Goal: Transaction & Acquisition: Obtain resource

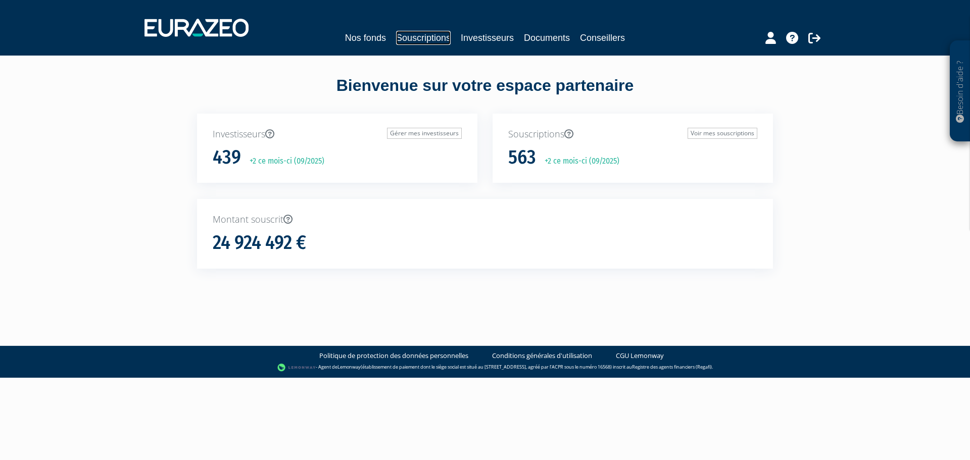
click at [401, 38] on link "Souscriptions" at bounding box center [423, 38] width 55 height 14
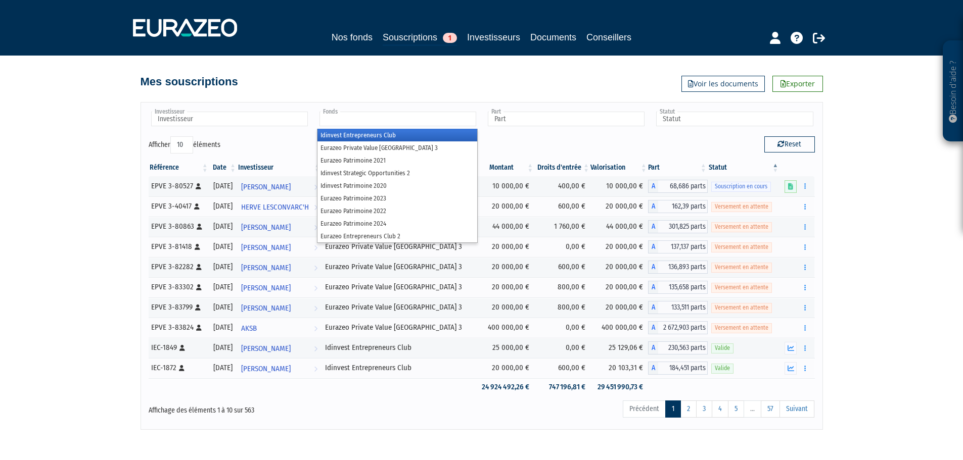
click at [343, 117] on input "text" at bounding box center [397, 119] width 157 height 15
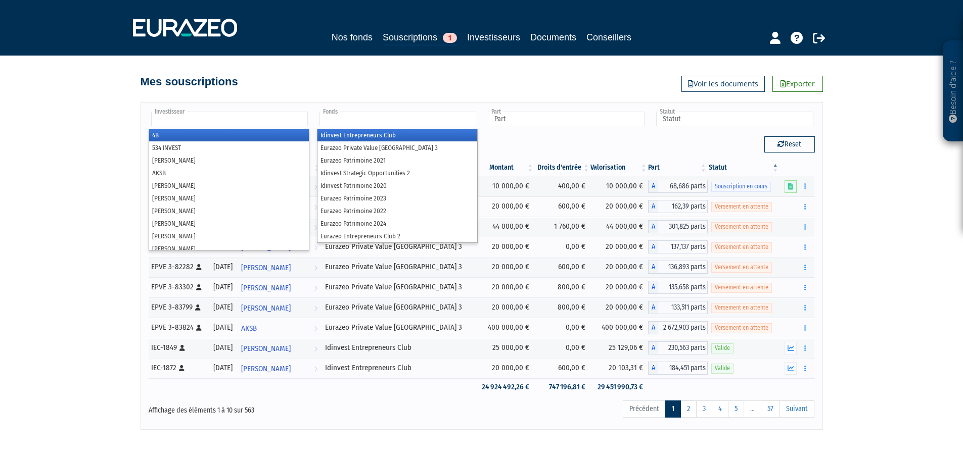
type input "Fonds"
click at [262, 120] on input "text" at bounding box center [229, 119] width 157 height 15
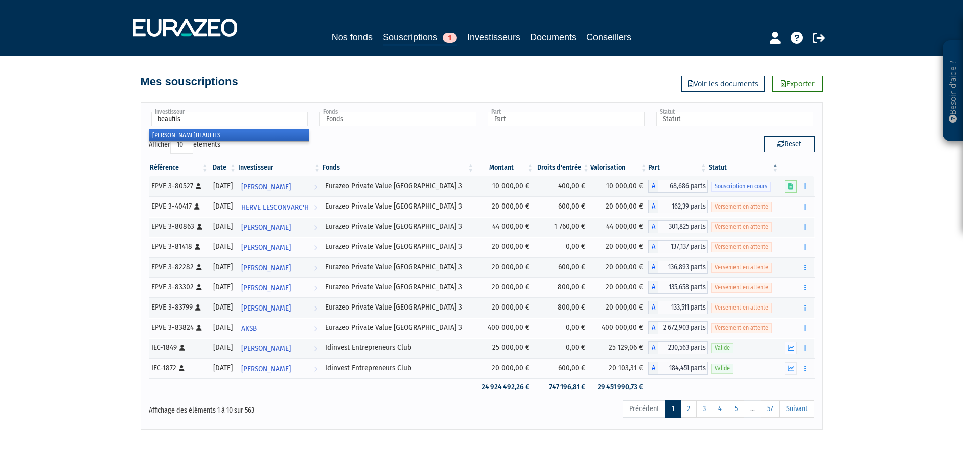
type input "beaufils"
click at [205, 131] on li "[PERSON_NAME]" at bounding box center [229, 135] width 160 height 13
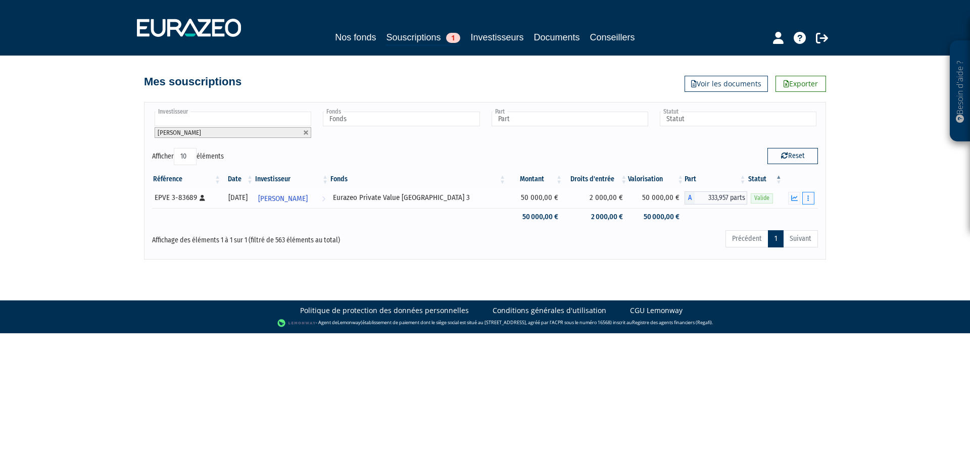
click at [810, 202] on button "button" at bounding box center [809, 198] width 12 height 13
click at [780, 216] on link "Documents" at bounding box center [786, 216] width 51 height 17
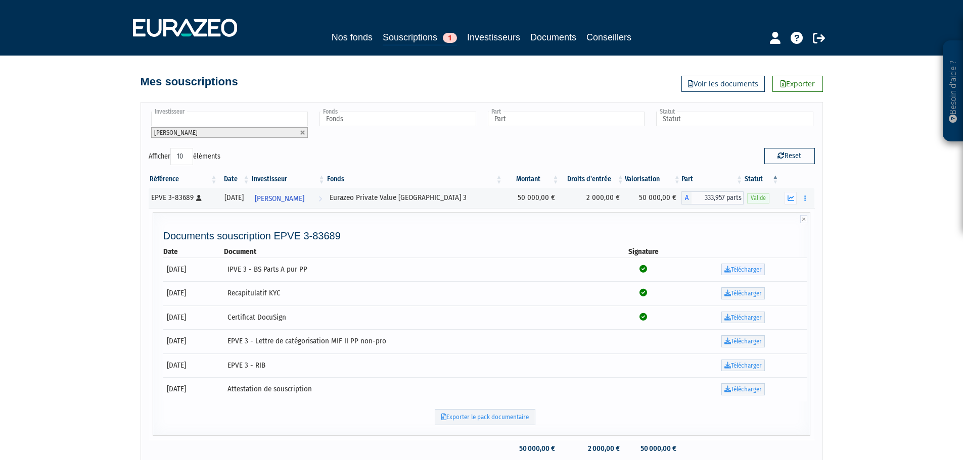
click at [753, 268] on link "Télécharger" at bounding box center [742, 270] width 43 height 12
click at [751, 293] on link "Télécharger" at bounding box center [742, 294] width 43 height 12
click at [751, 319] on link "Télécharger" at bounding box center [742, 318] width 43 height 12
